Goal: Task Accomplishment & Management: Manage account settings

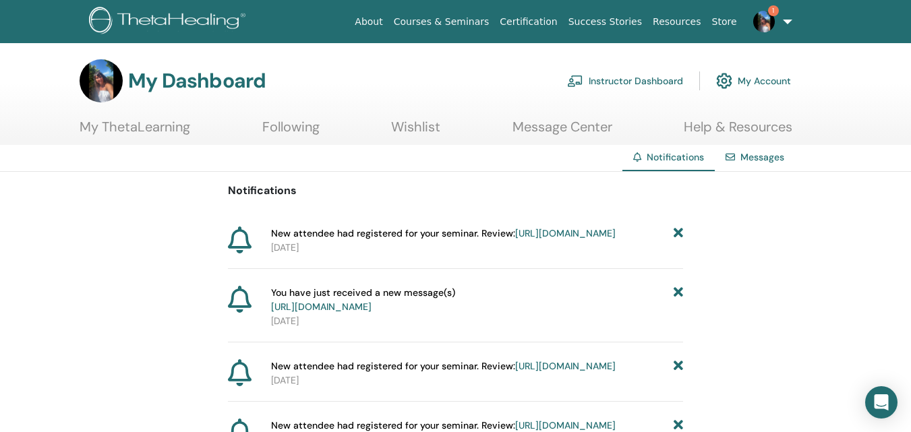
click at [771, 30] on link "1" at bounding box center [769, 21] width 55 height 43
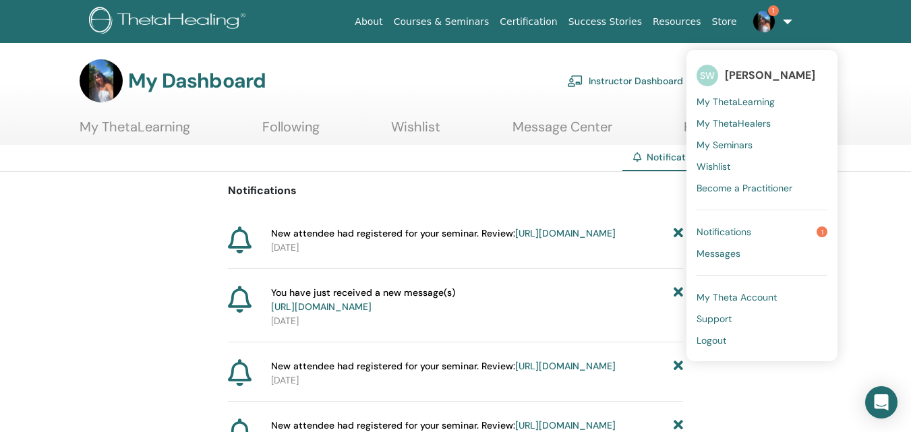
click at [751, 105] on span "My ThetaLearning" at bounding box center [736, 102] width 78 height 12
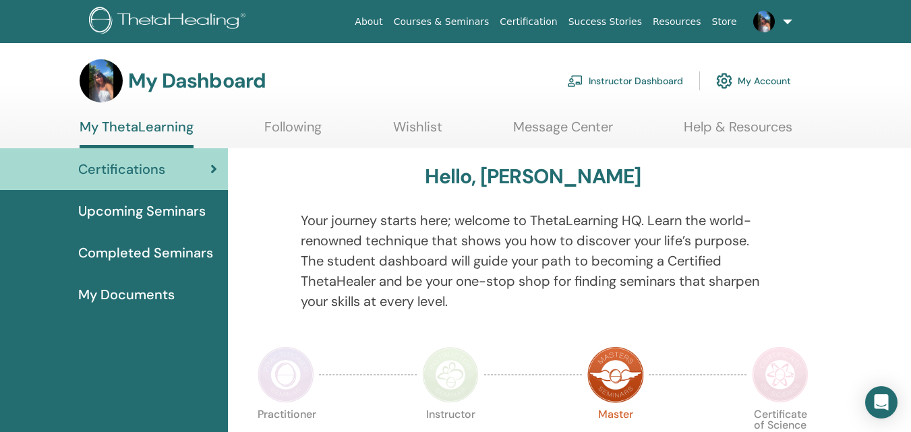
click at [618, 81] on link "Instructor Dashboard" at bounding box center [625, 81] width 116 height 30
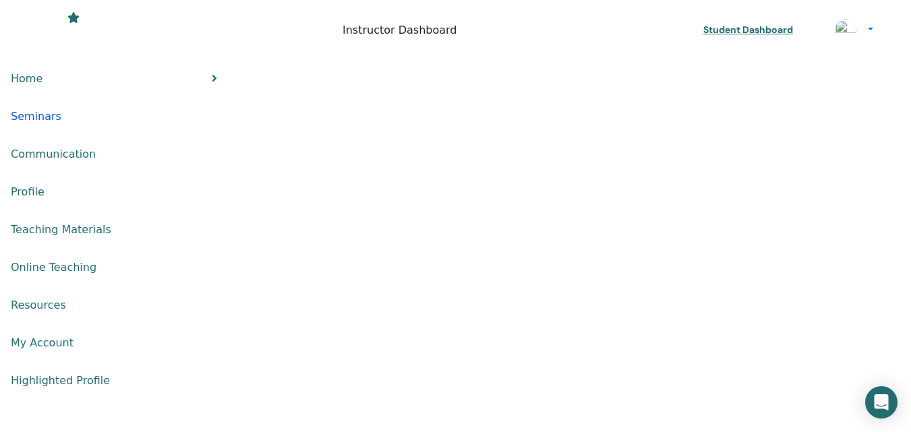
click at [61, 109] on span "Seminars" at bounding box center [36, 117] width 51 height 16
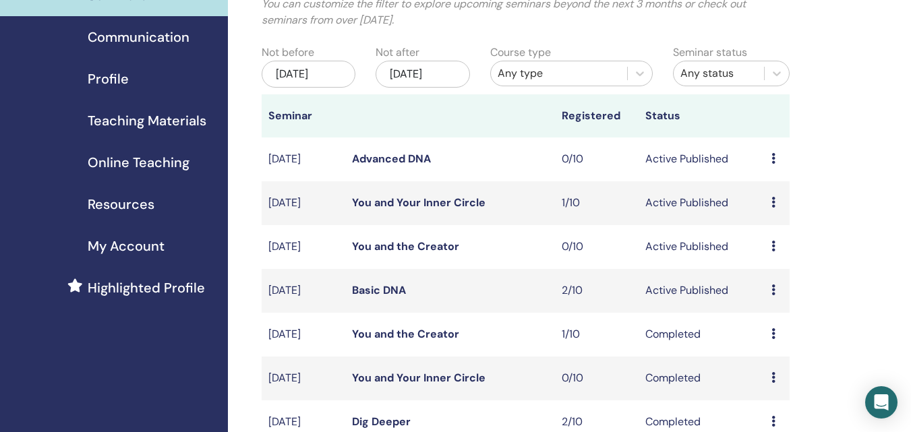
scroll to position [135, 0]
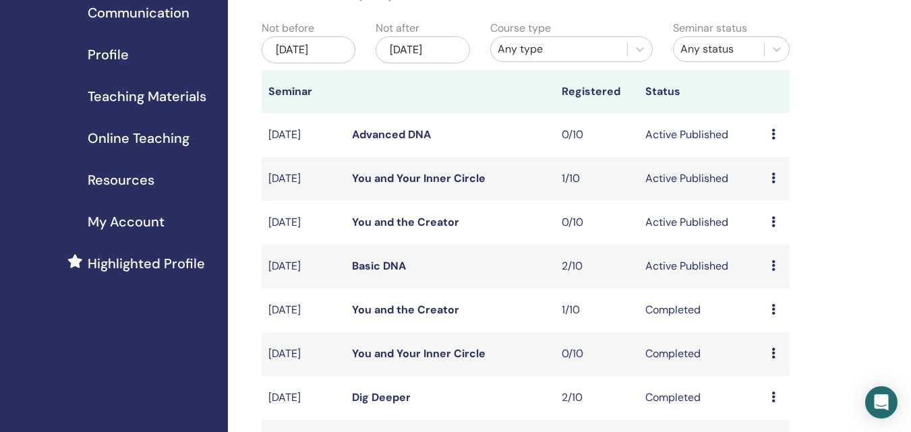
click at [767, 265] on td "Preview Edit Attendees Cancel" at bounding box center [777, 267] width 25 height 44
click at [776, 267] on div "Preview Edit Attendees Cancel" at bounding box center [776, 266] width 11 height 16
click at [772, 276] on link "Preview" at bounding box center [772, 277] width 38 height 14
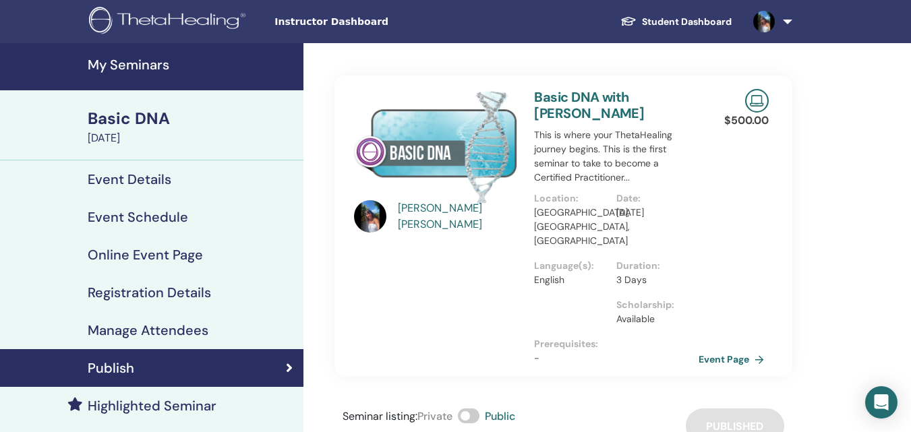
click at [202, 301] on h4 "Registration Details" at bounding box center [149, 293] width 123 height 16
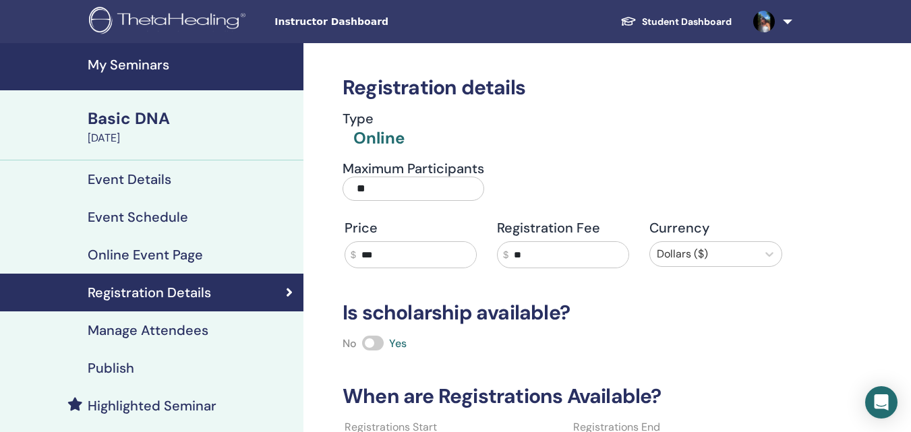
click at [208, 334] on div "Manage Attendees" at bounding box center [152, 330] width 282 height 16
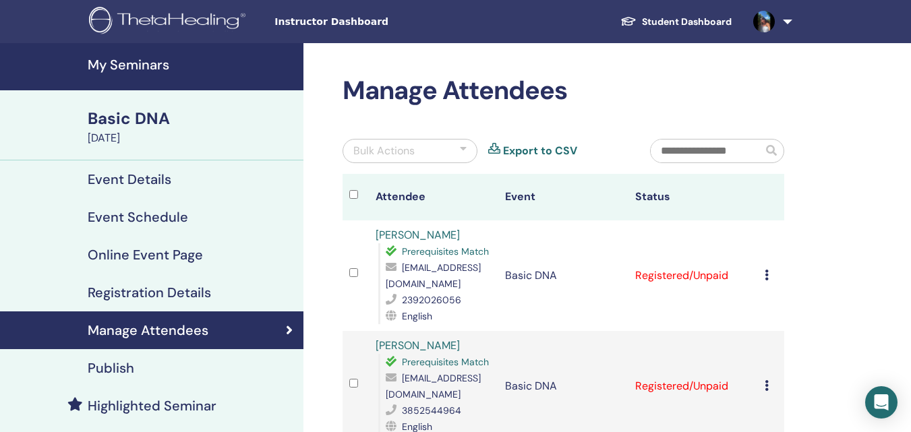
scroll to position [67, 0]
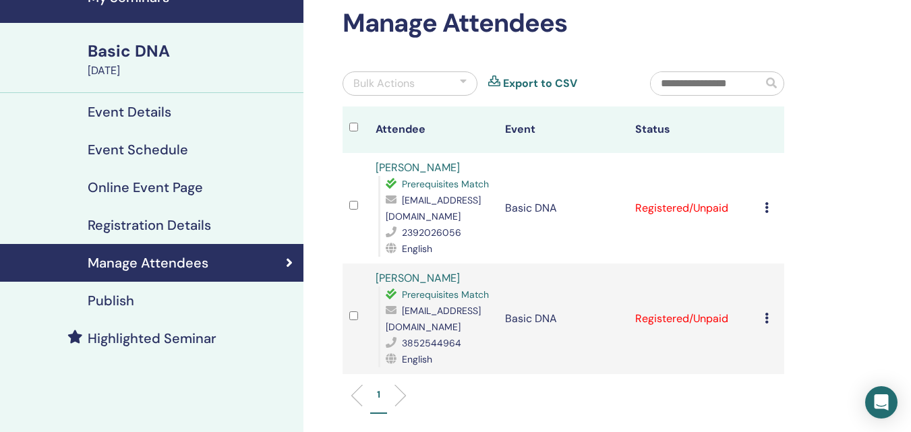
click at [766, 210] on icon at bounding box center [767, 207] width 4 height 11
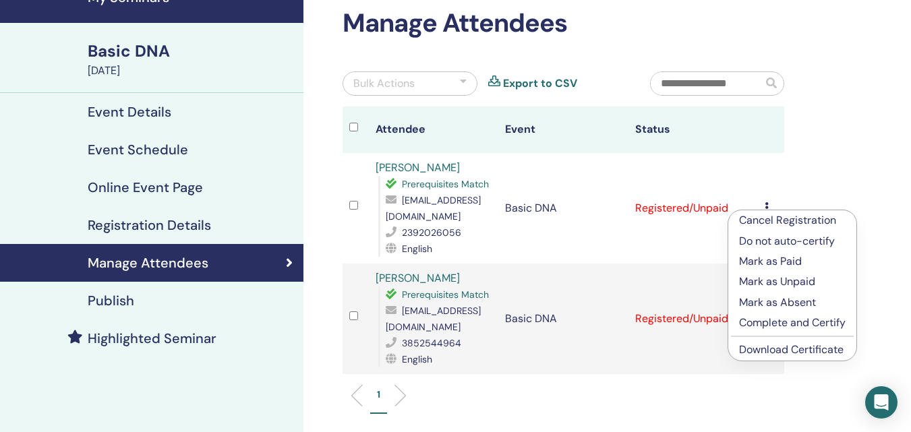
click at [777, 264] on p "Mark as Paid" at bounding box center [792, 262] width 107 height 16
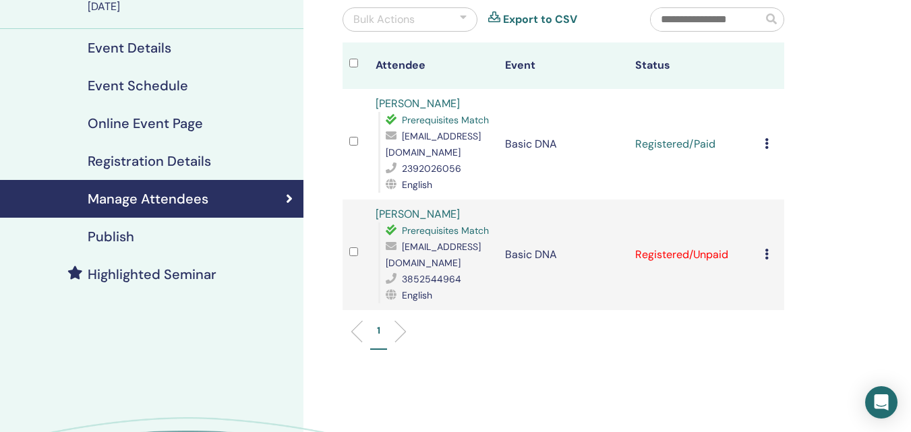
scroll to position [135, 0]
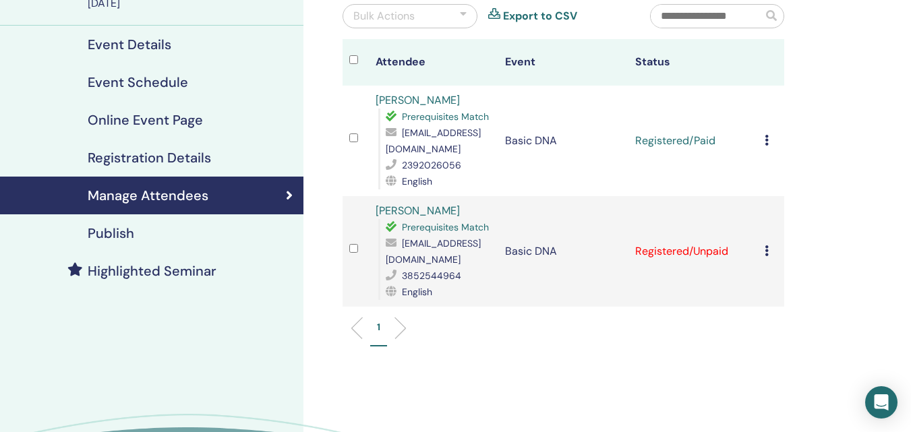
click at [769, 247] on icon at bounding box center [767, 250] width 4 height 11
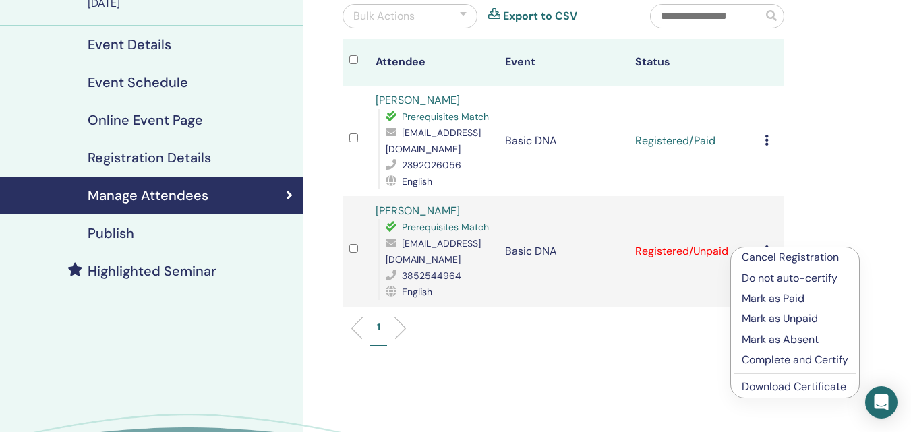
click at [776, 338] on p "Mark as Absent" at bounding box center [795, 340] width 107 height 16
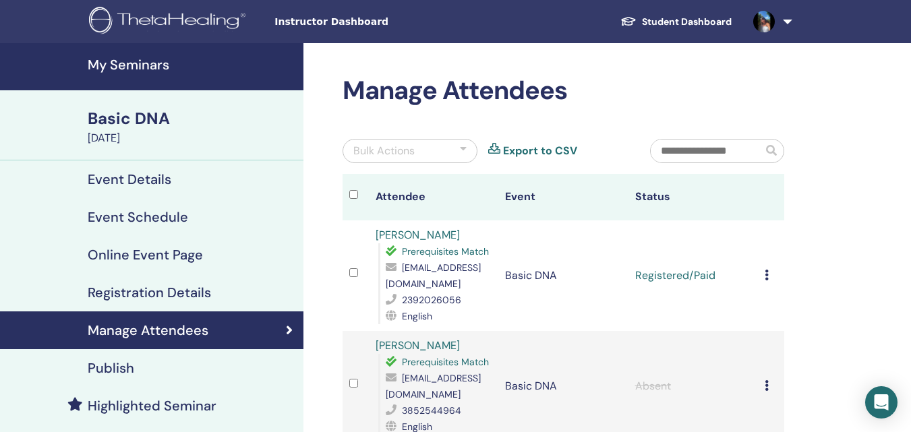
click at [152, 121] on div "Basic DNA" at bounding box center [192, 118] width 208 height 23
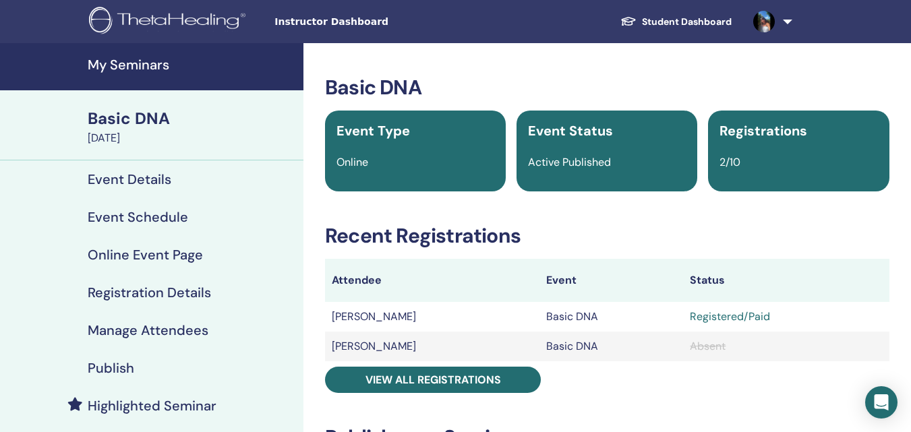
click at [162, 119] on div "Basic DNA" at bounding box center [192, 118] width 208 height 23
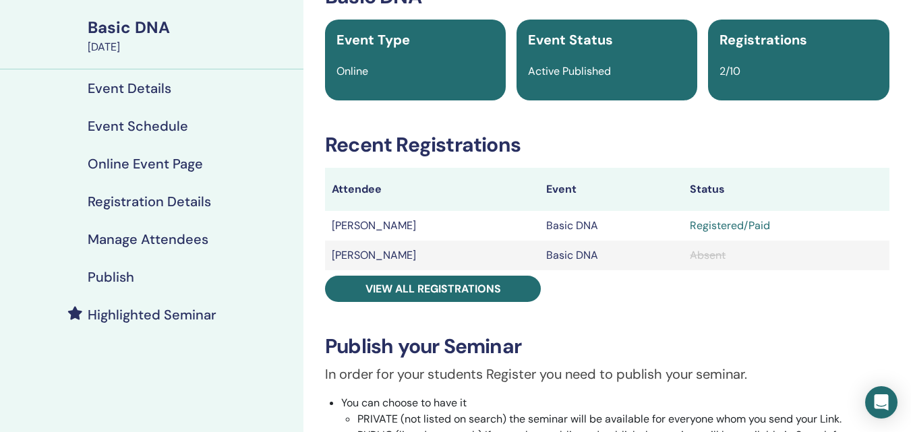
scroll to position [67, 0]
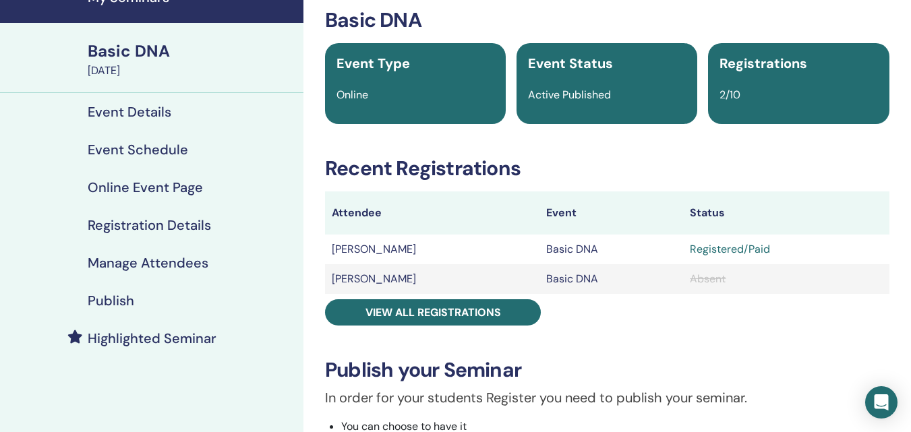
click at [161, 190] on h4 "Online Event Page" at bounding box center [145, 187] width 115 height 16
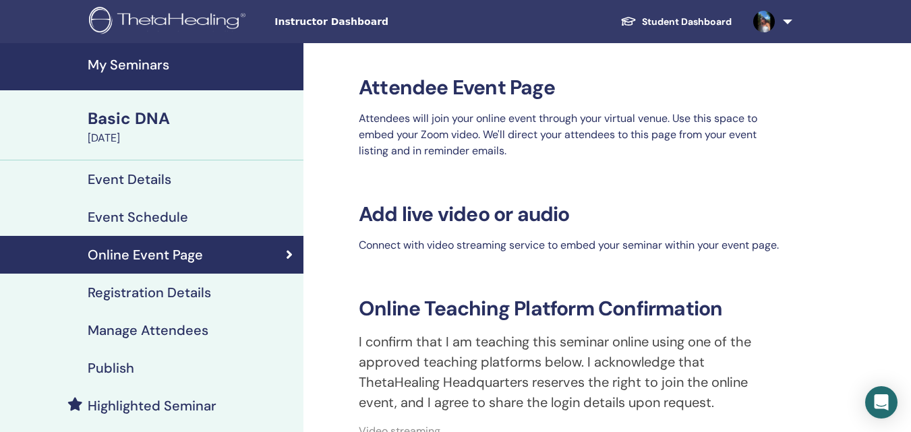
click at [158, 121] on div "Basic DNA" at bounding box center [192, 118] width 208 height 23
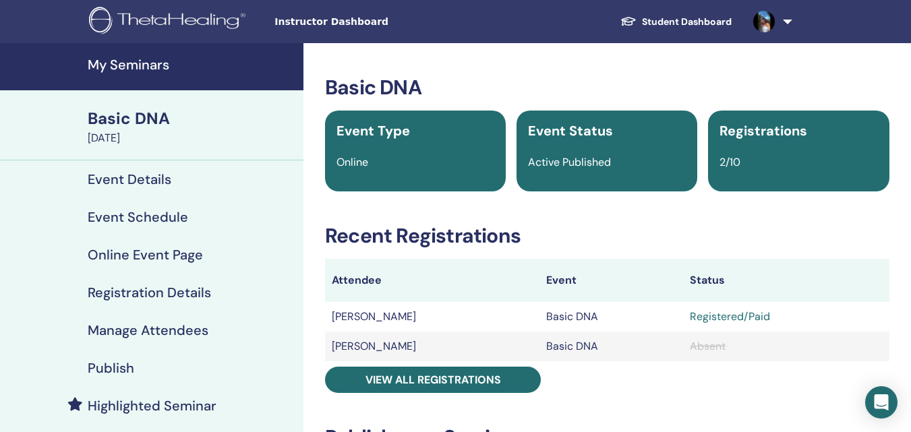
click at [156, 67] on h4 "My Seminars" at bounding box center [192, 65] width 208 height 16
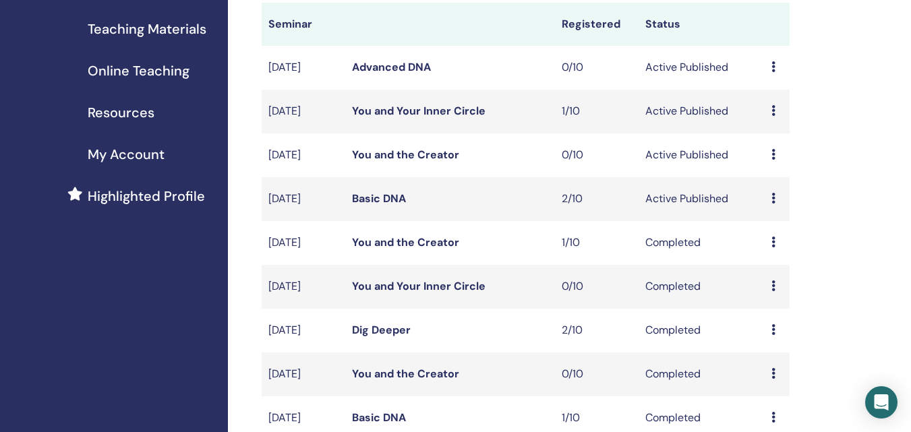
scroll to position [135, 0]
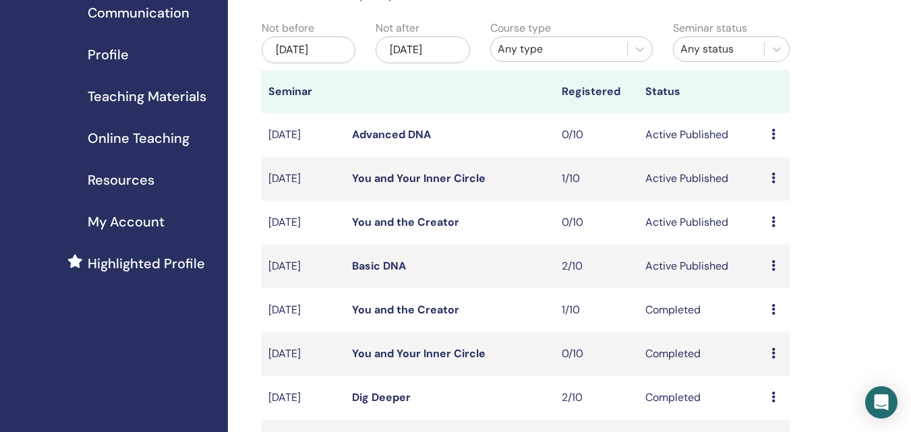
click at [776, 266] on div "Preview Edit Attendees Cancel" at bounding box center [776, 266] width 11 height 16
click at [773, 280] on link "Preview" at bounding box center [772, 277] width 38 height 14
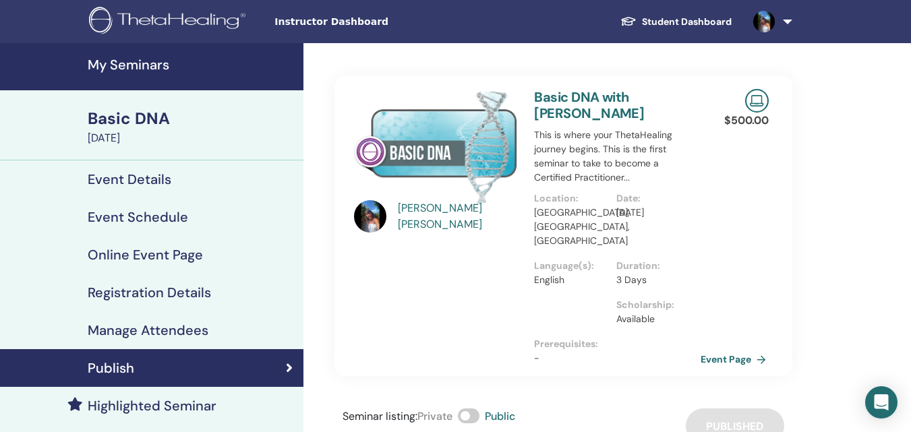
click at [741, 349] on link "Event Page" at bounding box center [736, 359] width 71 height 20
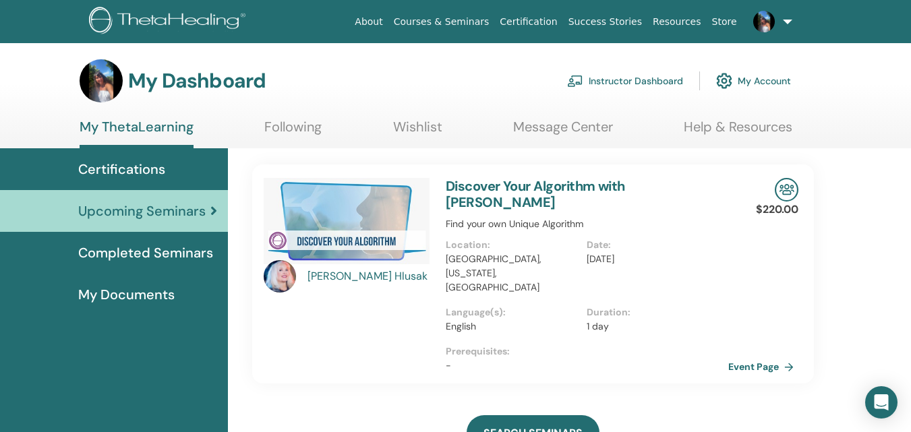
click at [633, 82] on link "Instructor Dashboard" at bounding box center [625, 81] width 116 height 30
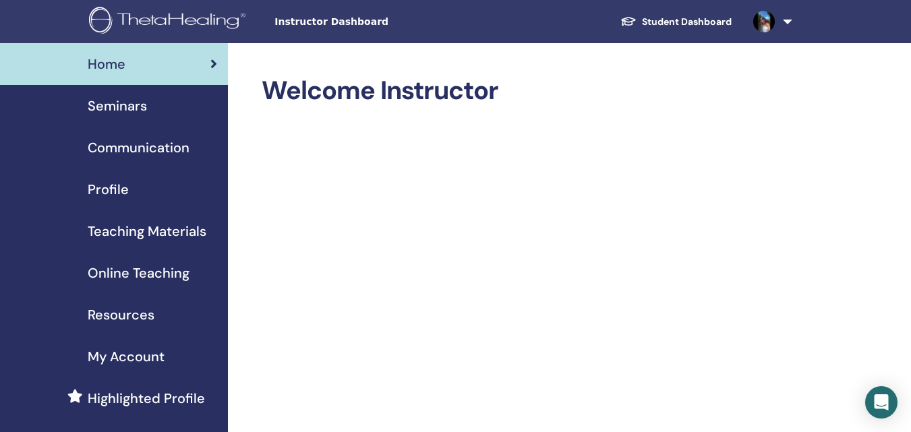
click at [130, 111] on span "Seminars" at bounding box center [117, 106] width 59 height 20
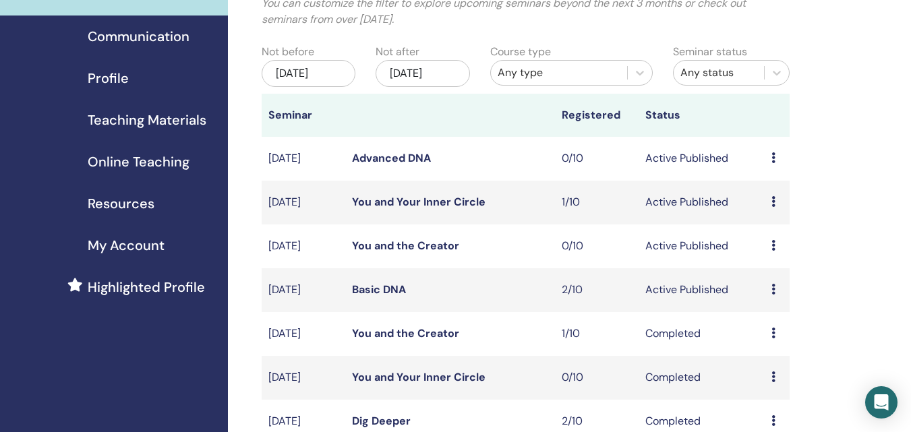
scroll to position [135, 0]
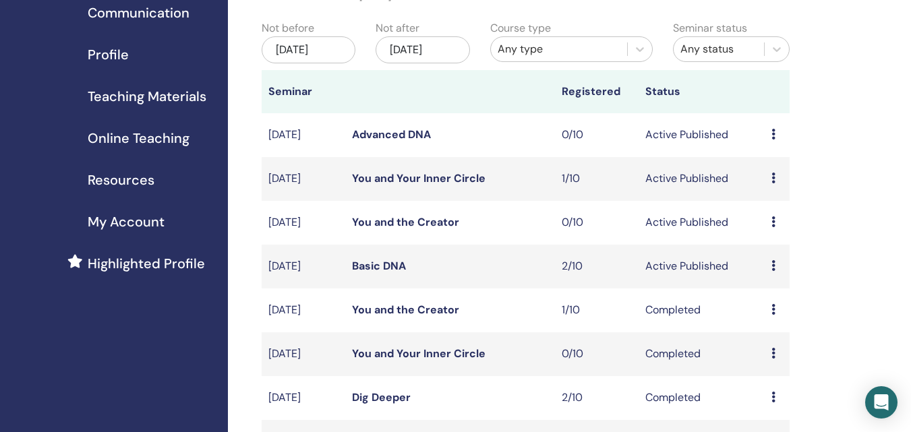
click at [770, 268] on td "Preview Edit Attendees Cancel" at bounding box center [777, 267] width 25 height 44
click at [774, 268] on icon at bounding box center [773, 265] width 4 height 11
click at [768, 281] on link "Preview" at bounding box center [770, 279] width 38 height 14
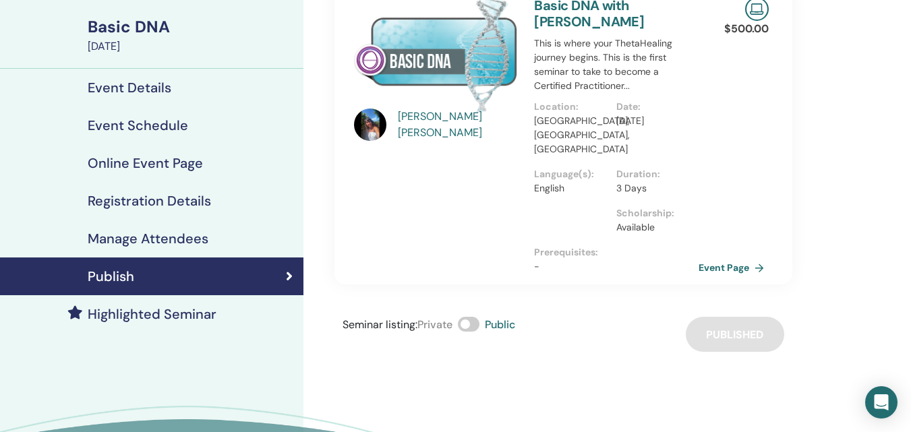
scroll to position [67, 0]
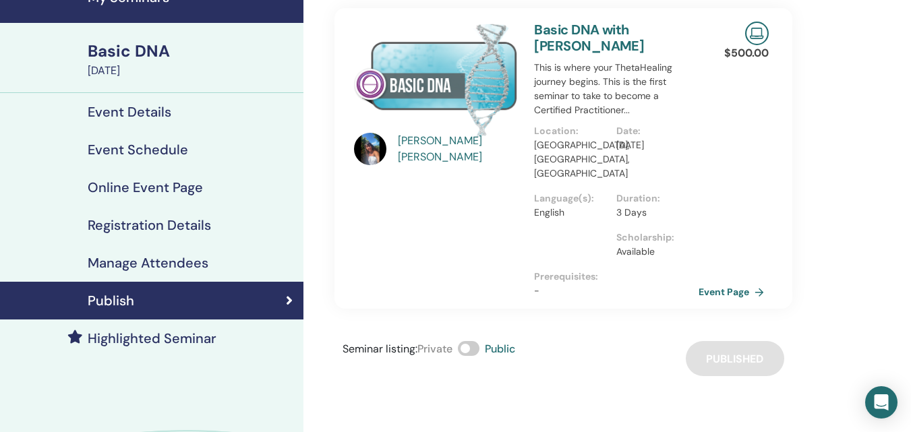
click at [181, 227] on h4 "Registration Details" at bounding box center [149, 225] width 123 height 16
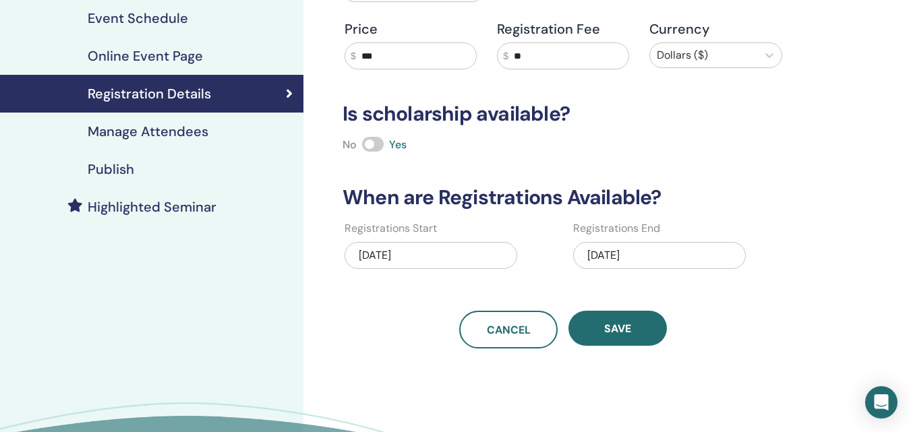
scroll to position [202, 0]
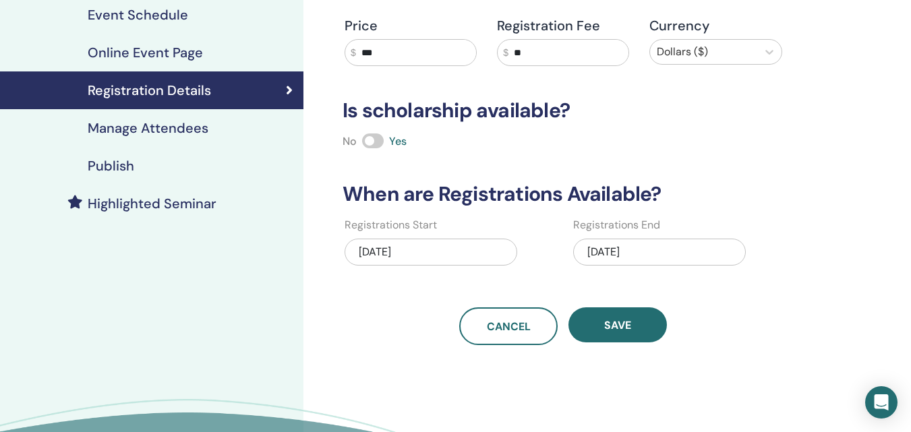
click at [642, 256] on div "08/15/2025" at bounding box center [659, 252] width 173 height 27
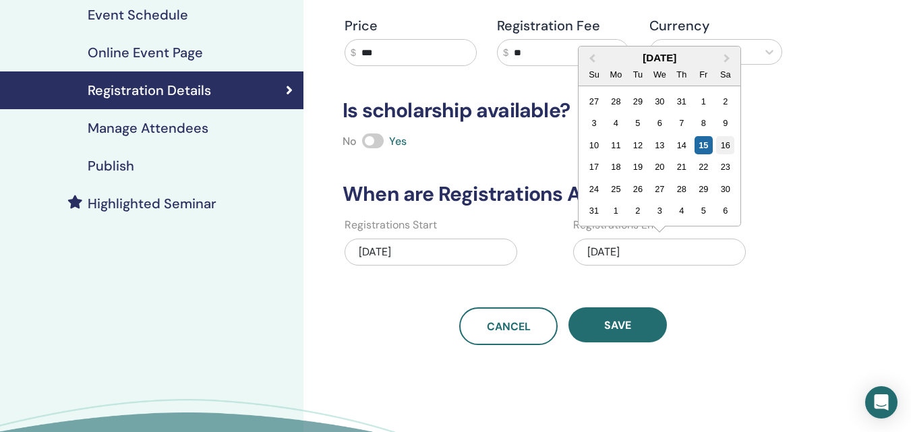
click at [730, 146] on div "16" at bounding box center [725, 145] width 18 height 18
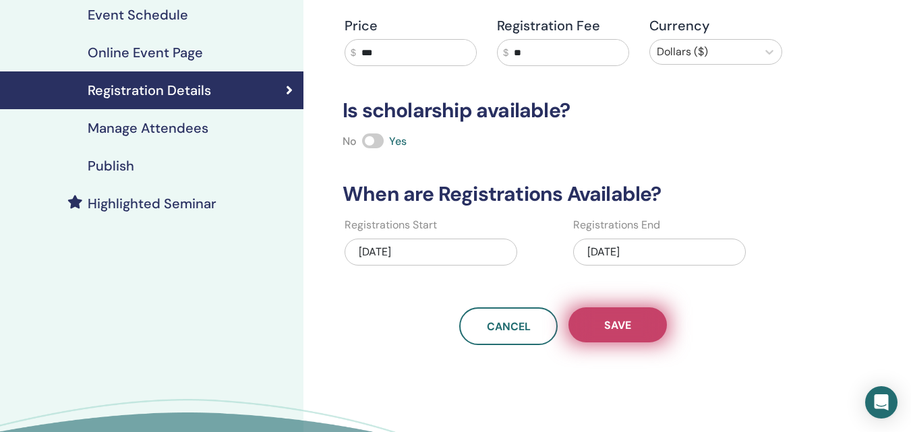
click at [626, 321] on span "Save" at bounding box center [617, 325] width 27 height 14
click at [640, 326] on button "Save" at bounding box center [617, 325] width 98 height 35
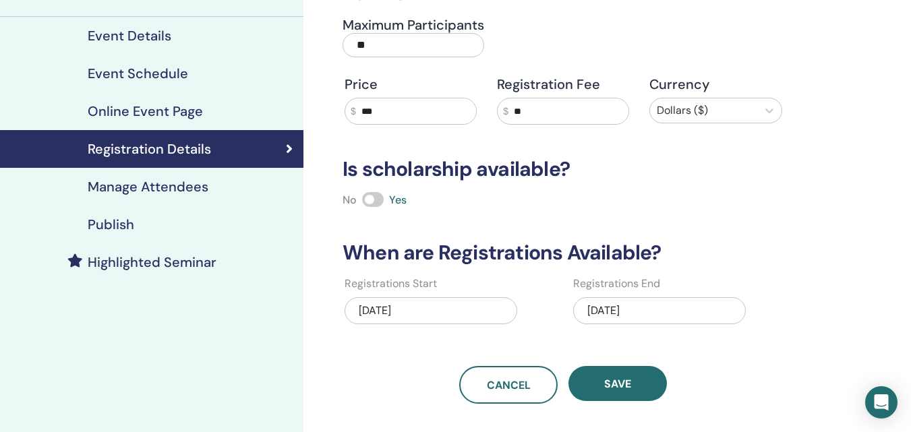
scroll to position [0, 0]
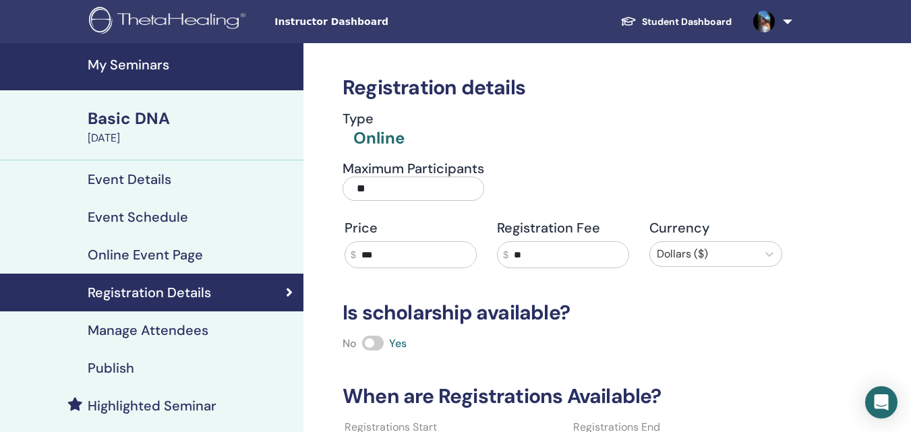
click at [149, 116] on div "Basic DNA" at bounding box center [192, 118] width 208 height 23
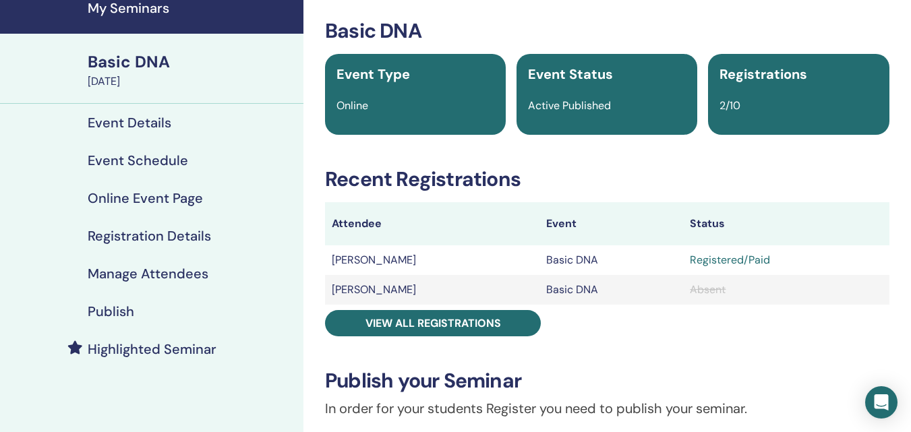
scroll to position [135, 0]
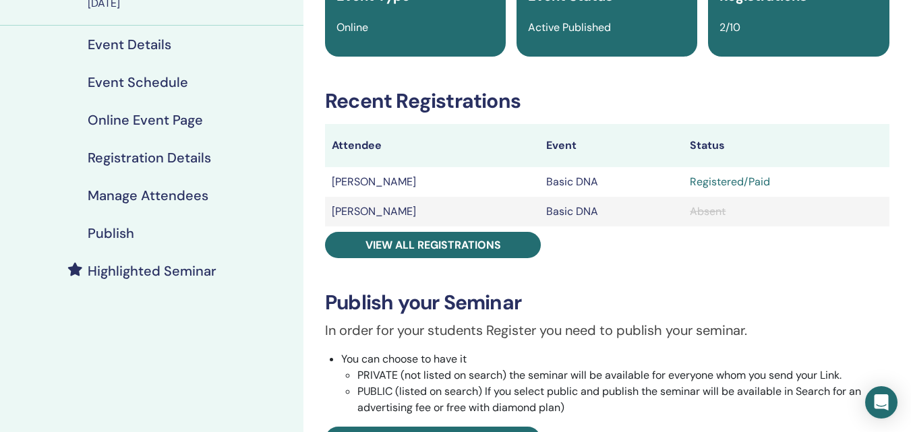
click at [157, 154] on h4 "Registration Details" at bounding box center [149, 158] width 123 height 16
